Goal: Information Seeking & Learning: Learn about a topic

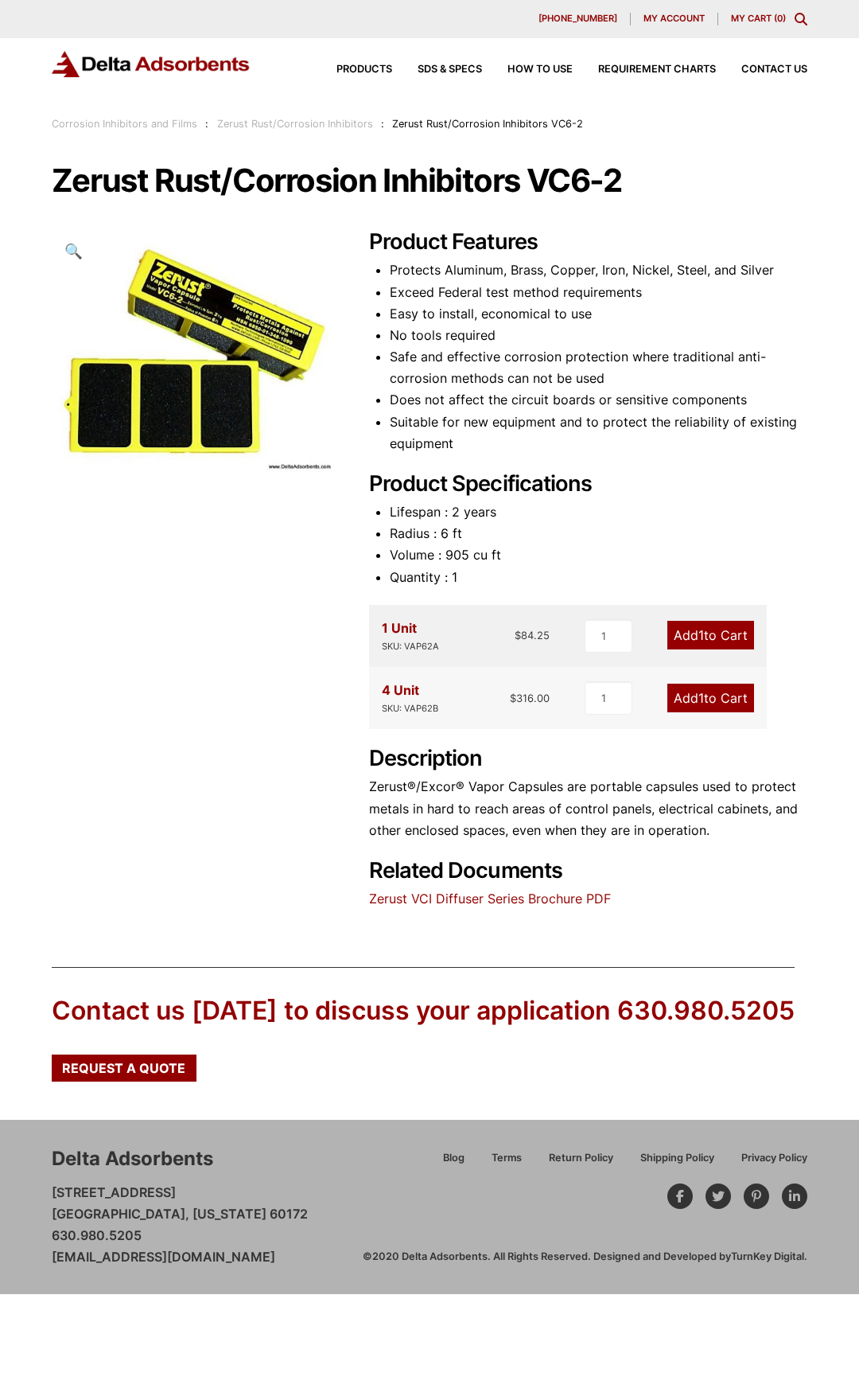
click at [444, 388] on li "Safe and effective corrosion protection where traditional anti-corrosion method…" at bounding box center [599, 367] width 418 height 43
click at [444, 407] on li "Does not affect the circuit boards or sensitive components" at bounding box center [599, 400] width 418 height 22
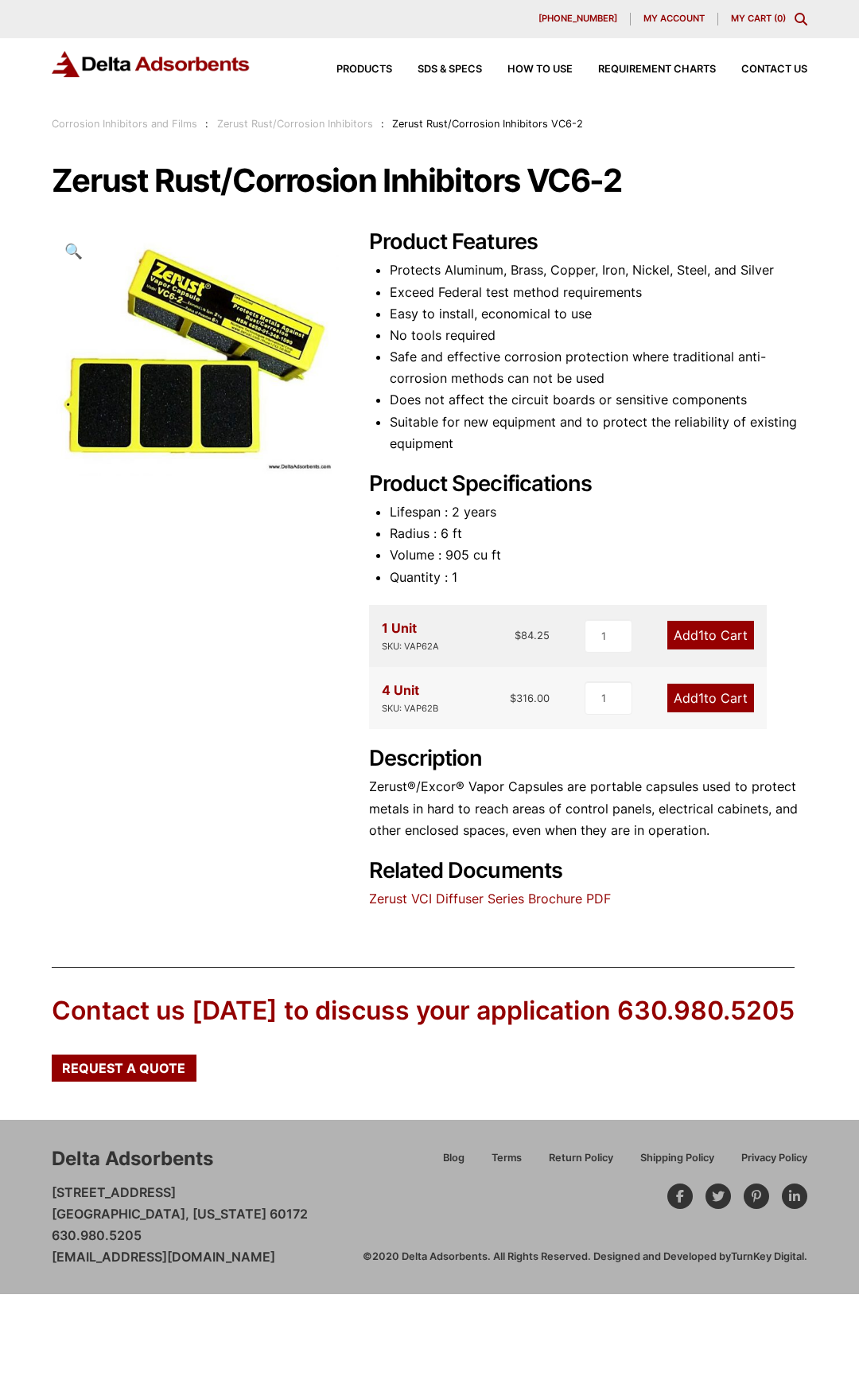
click at [444, 407] on li "Does not affect the circuit boards or sensitive components" at bounding box center [599, 400] width 418 height 22
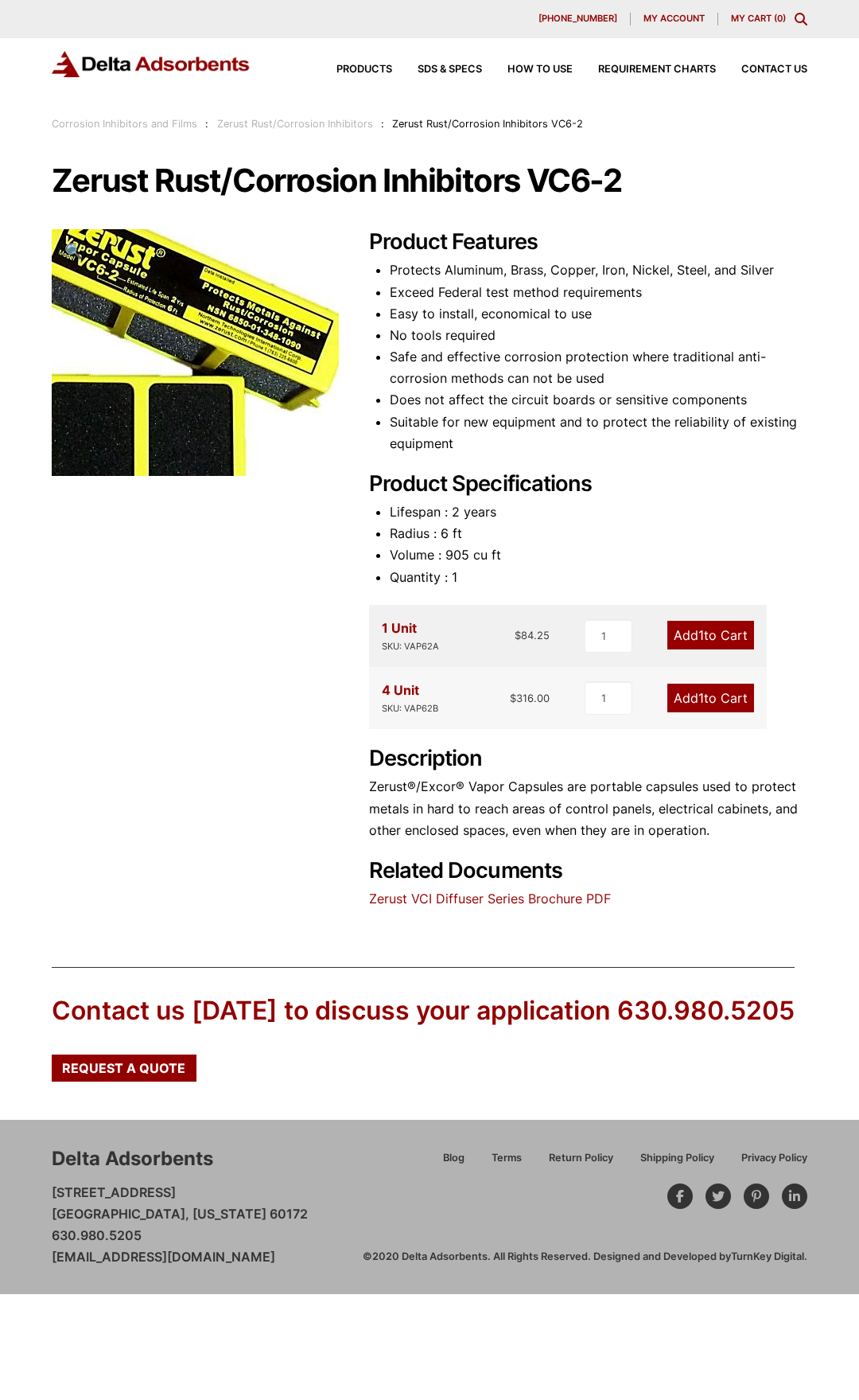
click at [267, 339] on img at bounding box center [139, 363] width 477 height 409
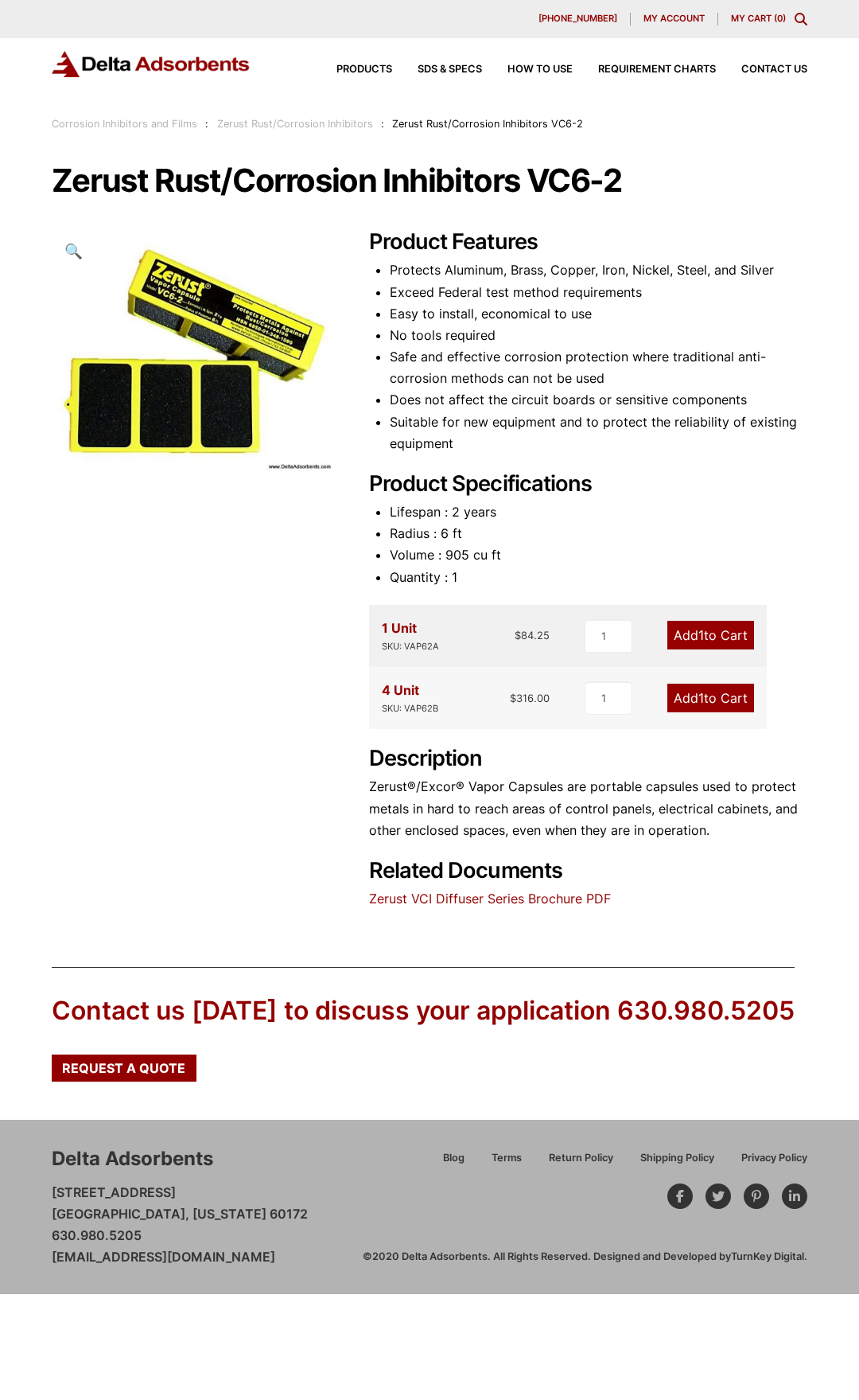
click at [513, 288] on li "Exceed Federal test method requirements" at bounding box center [599, 292] width 418 height 22
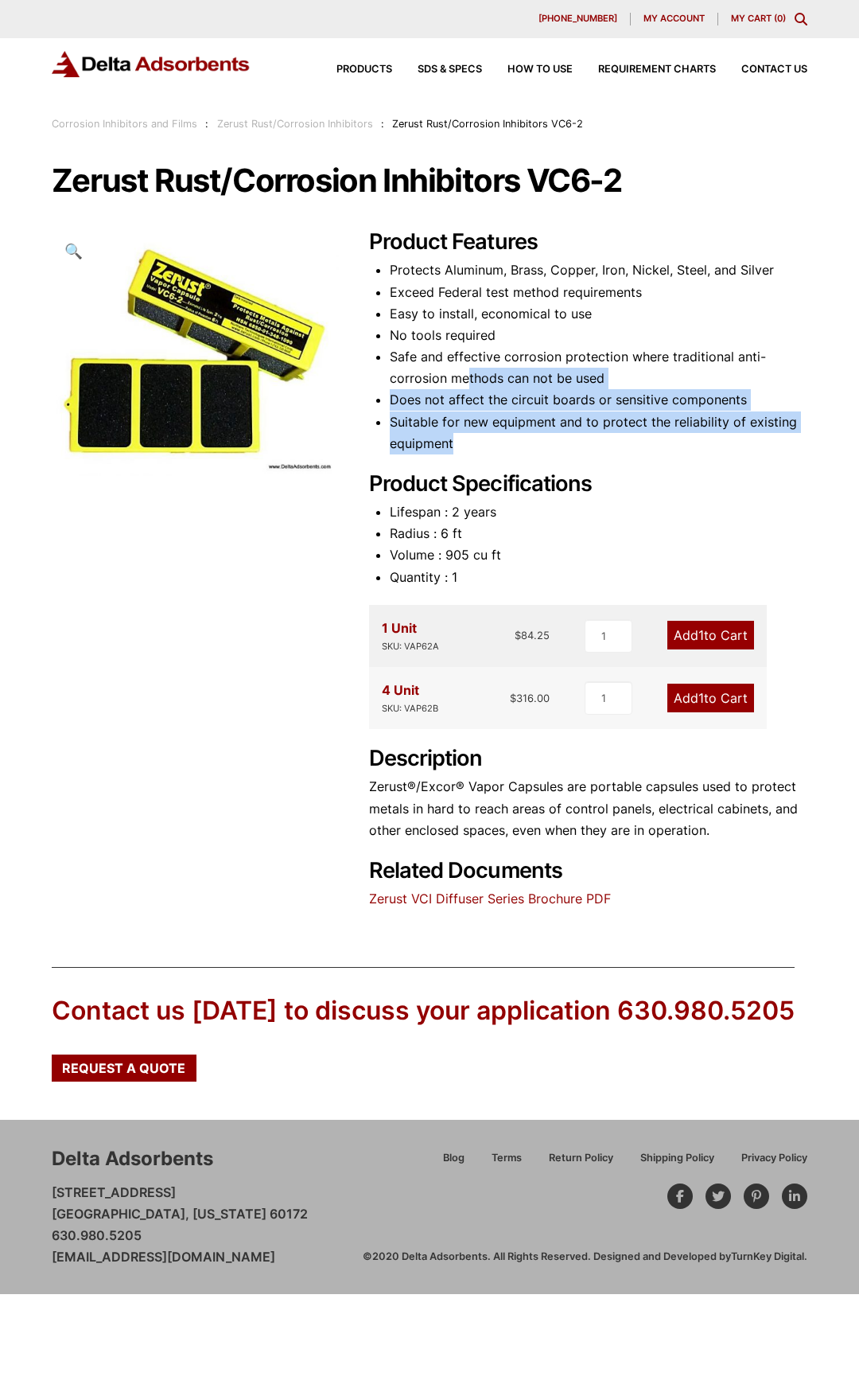
drag, startPoint x: 536, startPoint y: 433, endPoint x: 466, endPoint y: 388, distance: 83.2
click at [466, 388] on ul "Protects Aluminum, Brass, Copper, Iron, Nickel, Steel, and Silver Exceed Federa…" at bounding box center [599, 357] width 418 height 195
click at [464, 430] on li "Suitable for new equipment and to protect the reliability of existing equipment" at bounding box center [599, 432] width 418 height 43
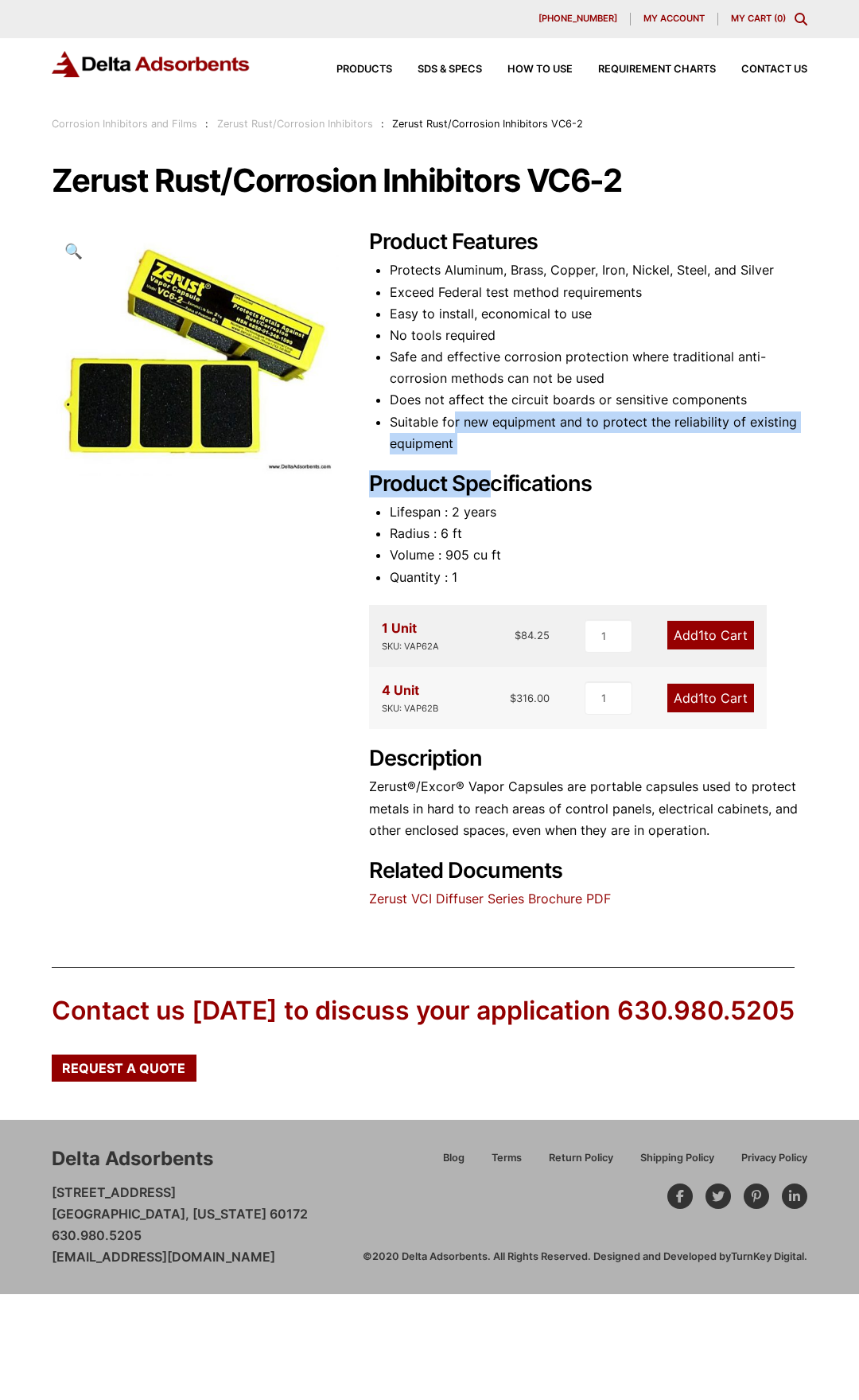
drag, startPoint x: 485, startPoint y: 470, endPoint x: 456, endPoint y: 416, distance: 61.3
click at [456, 417] on div "Product Features Protects Aluminum, Brass, Copper, Iron, Nickel, Steel, and Sil…" at bounding box center [588, 569] width 438 height 680
click at [450, 437] on li "Suitable for new equipment and to protect the reliability of existing equipment" at bounding box center [599, 432] width 418 height 43
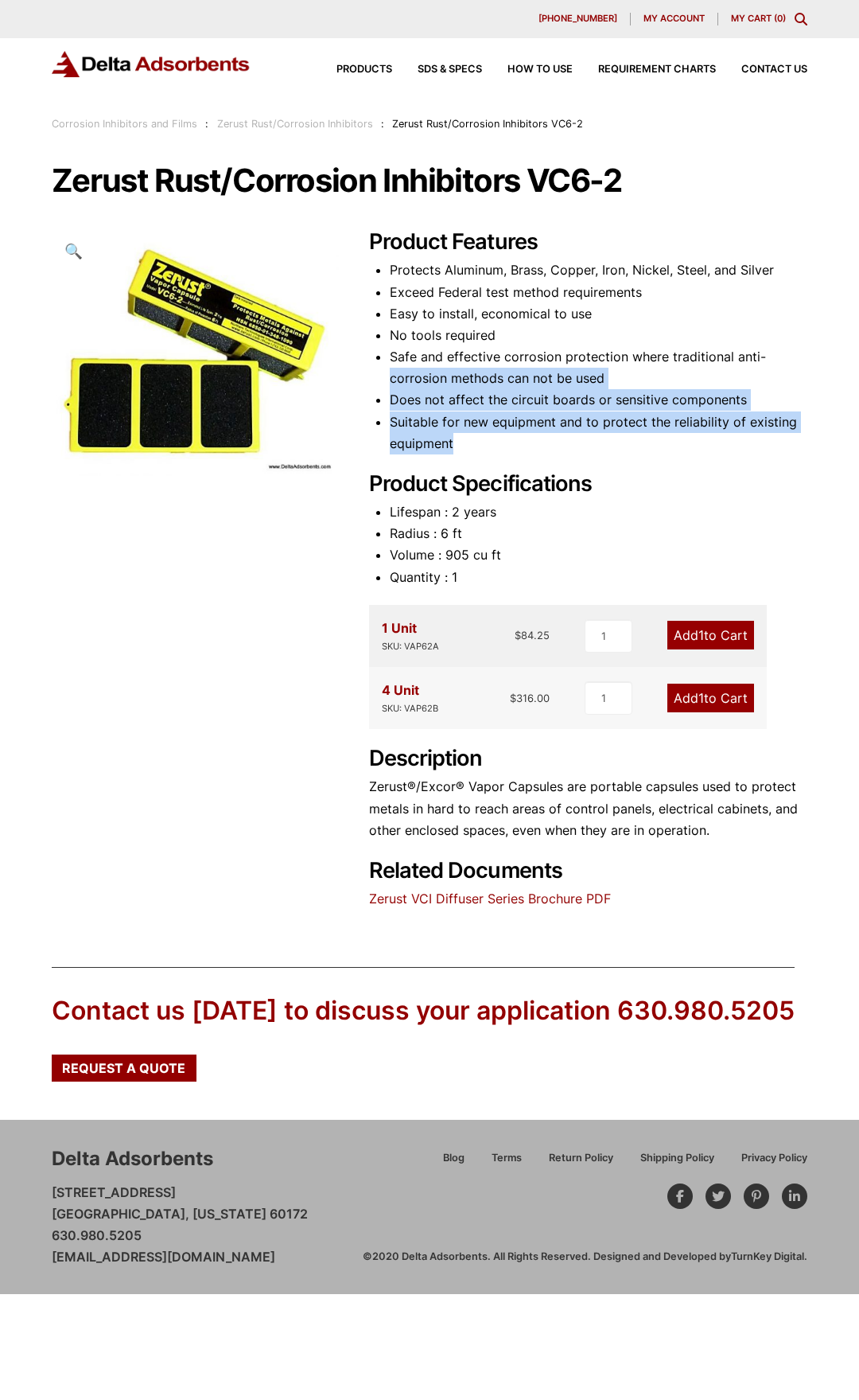
drag, startPoint x: 450, startPoint y: 437, endPoint x: 414, endPoint y: 386, distance: 62.4
click at [414, 386] on ul "Protects Aluminum, Brass, Copper, Iron, Nickel, Steel, and Silver Exceed Federa…" at bounding box center [599, 357] width 418 height 195
click at [415, 408] on li "Does not affect the circuit boards or sensitive components" at bounding box center [599, 400] width 418 height 22
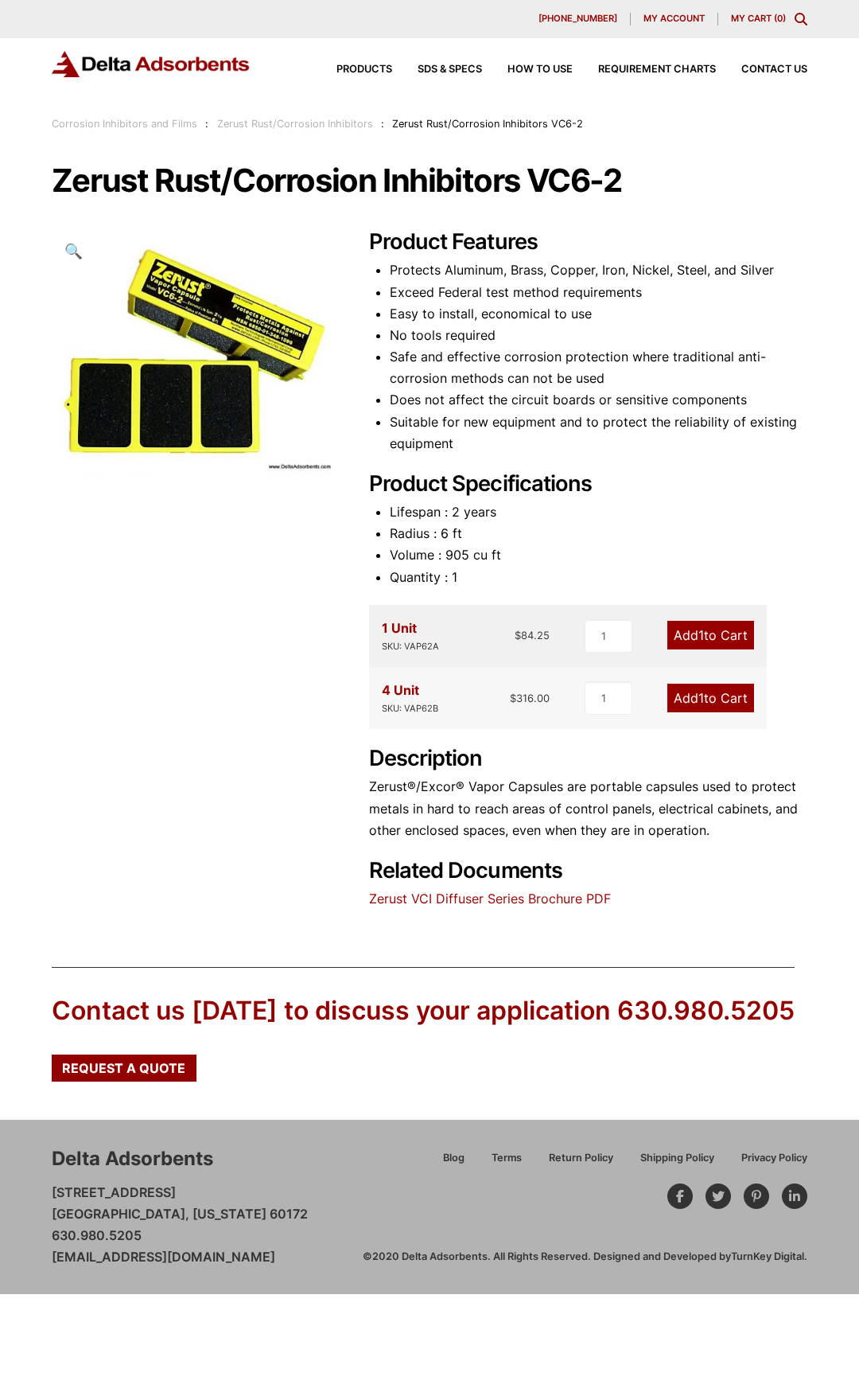
click at [479, 412] on li "Suitable for new equipment and to protect the reliability of existing equipment" at bounding box center [599, 432] width 418 height 43
drag, startPoint x: 387, startPoint y: 124, endPoint x: 574, endPoint y: 121, distance: 187.0
click at [574, 121] on div "Corrosion Inhibitors and Films : Zerust Rust/Corrosion Inhibitors : Zerust Rust…" at bounding box center [430, 124] width 756 height 18
